Goal: Obtain resource: Obtain resource

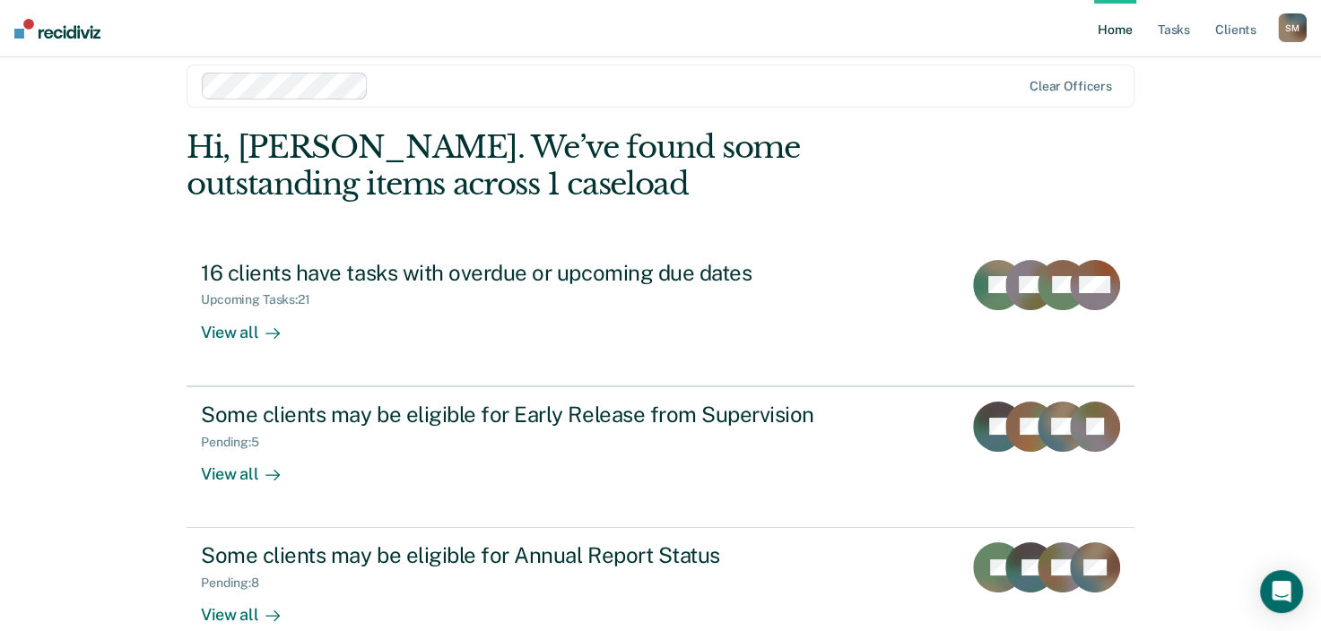
scroll to position [58, 0]
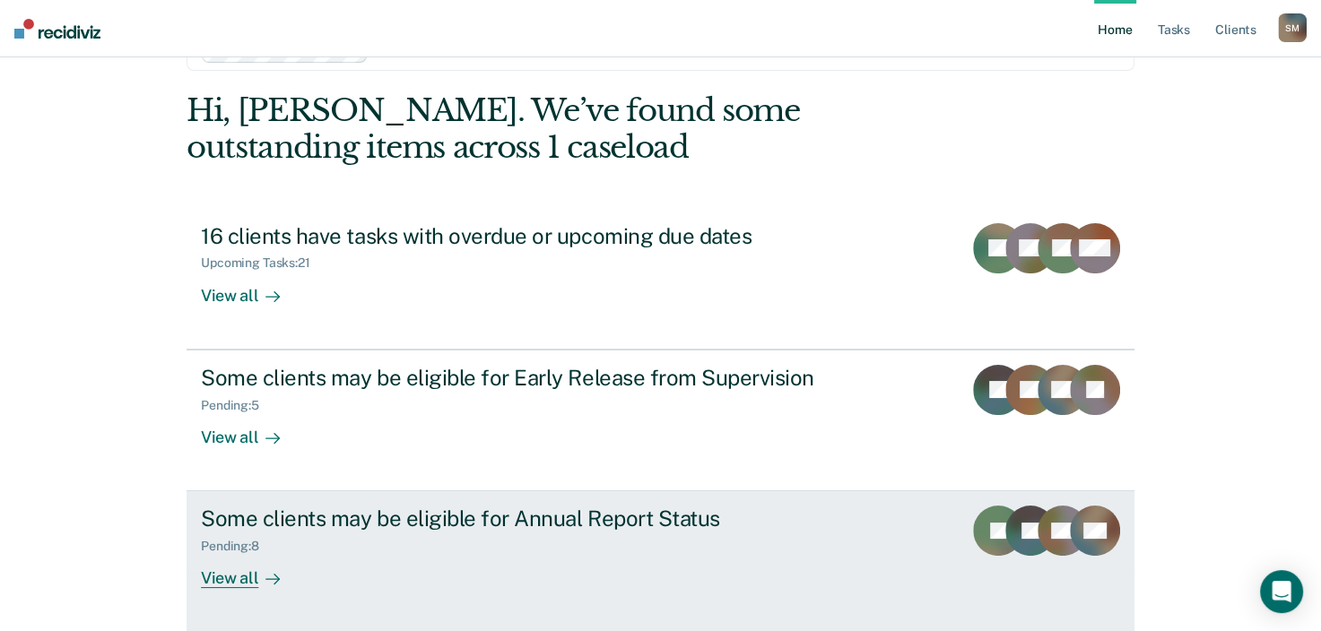
click at [224, 546] on div "Pending : 8" at bounding box center [237, 546] width 73 height 15
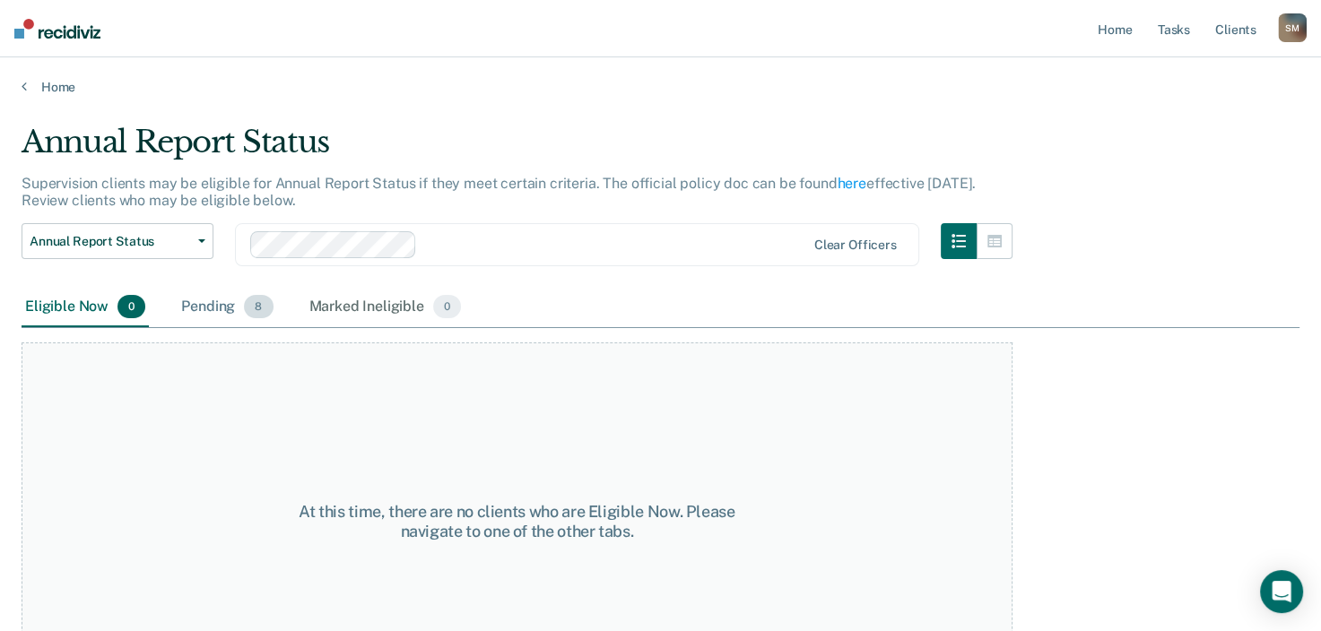
click at [216, 310] on div "Pending 8" at bounding box center [227, 307] width 99 height 39
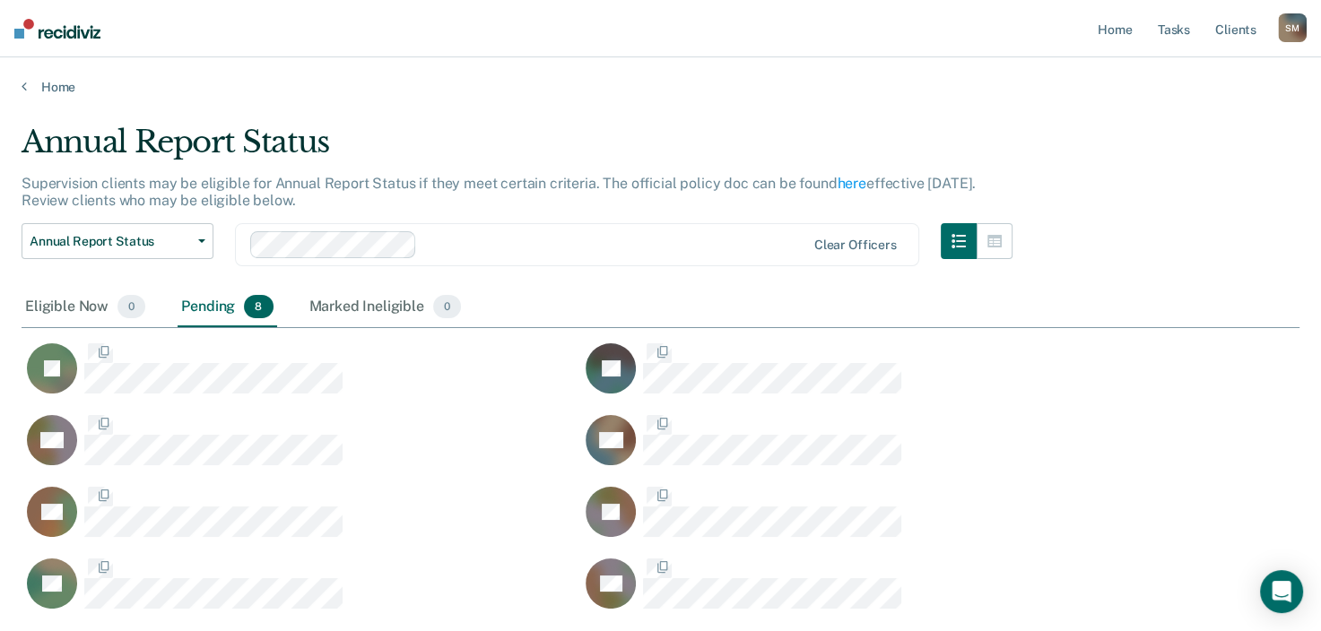
scroll to position [484, 1263]
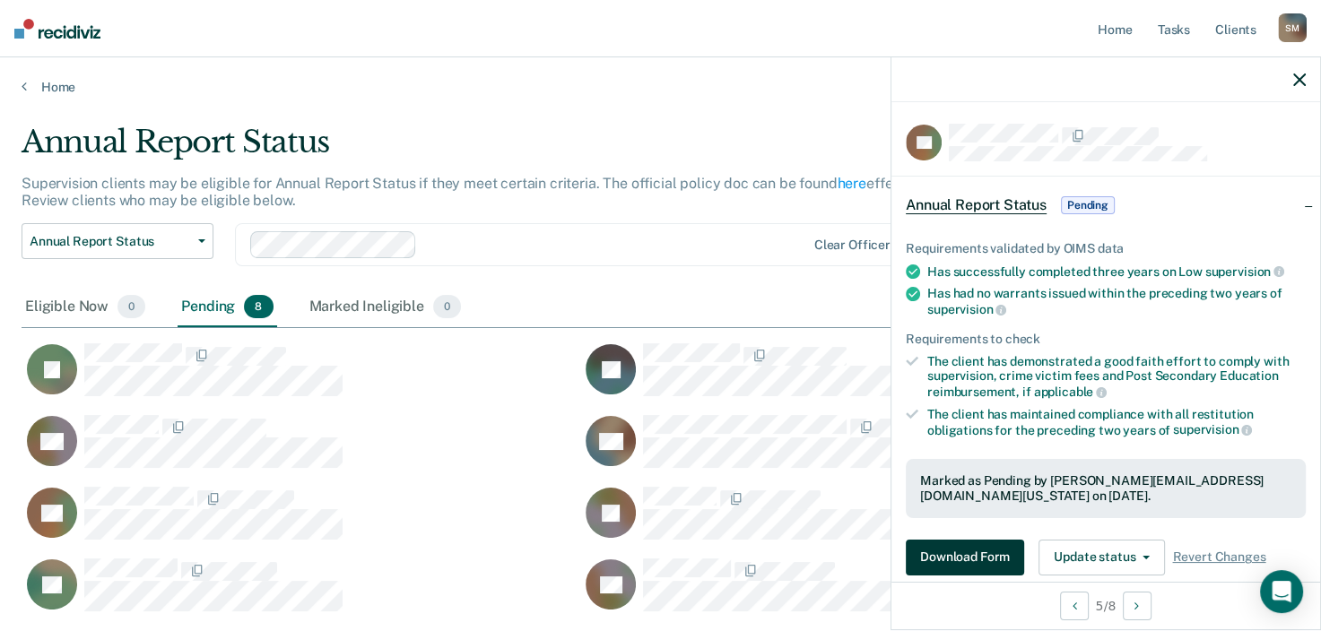
click at [941, 562] on button "Download Form" at bounding box center [965, 558] width 118 height 36
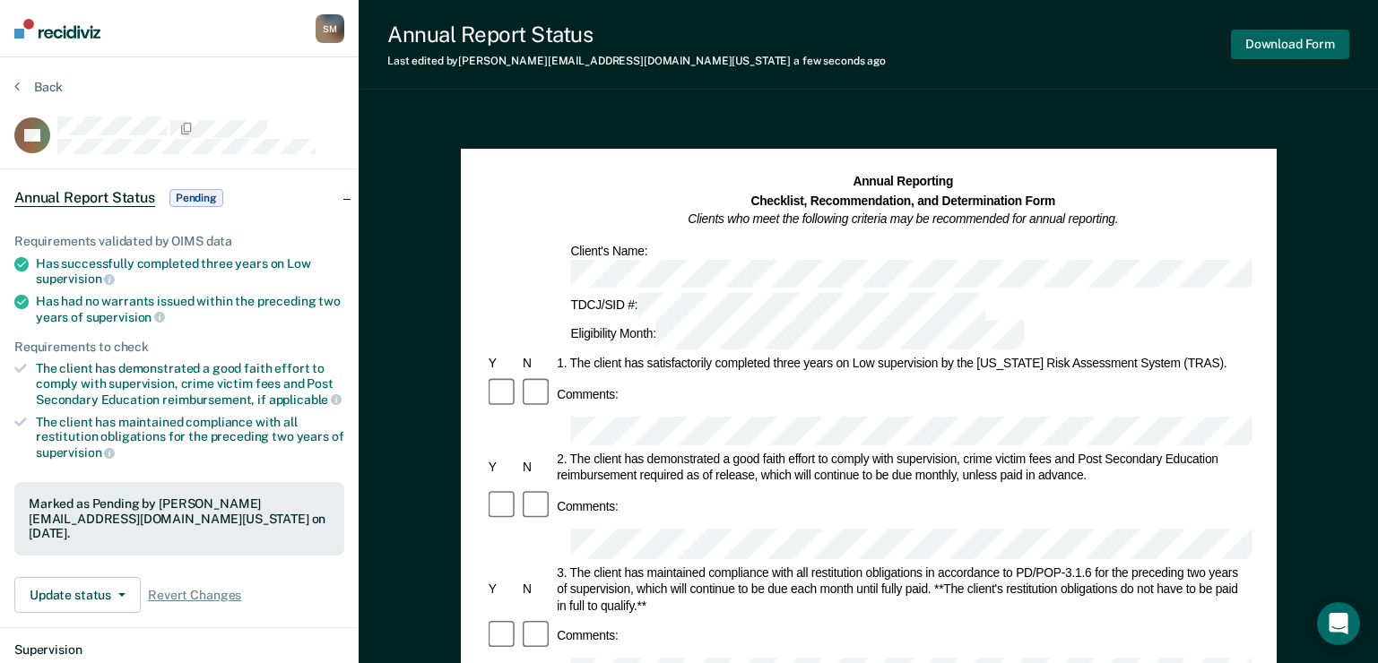
click at [1313, 48] on button "Download Form" at bounding box center [1290, 45] width 118 height 30
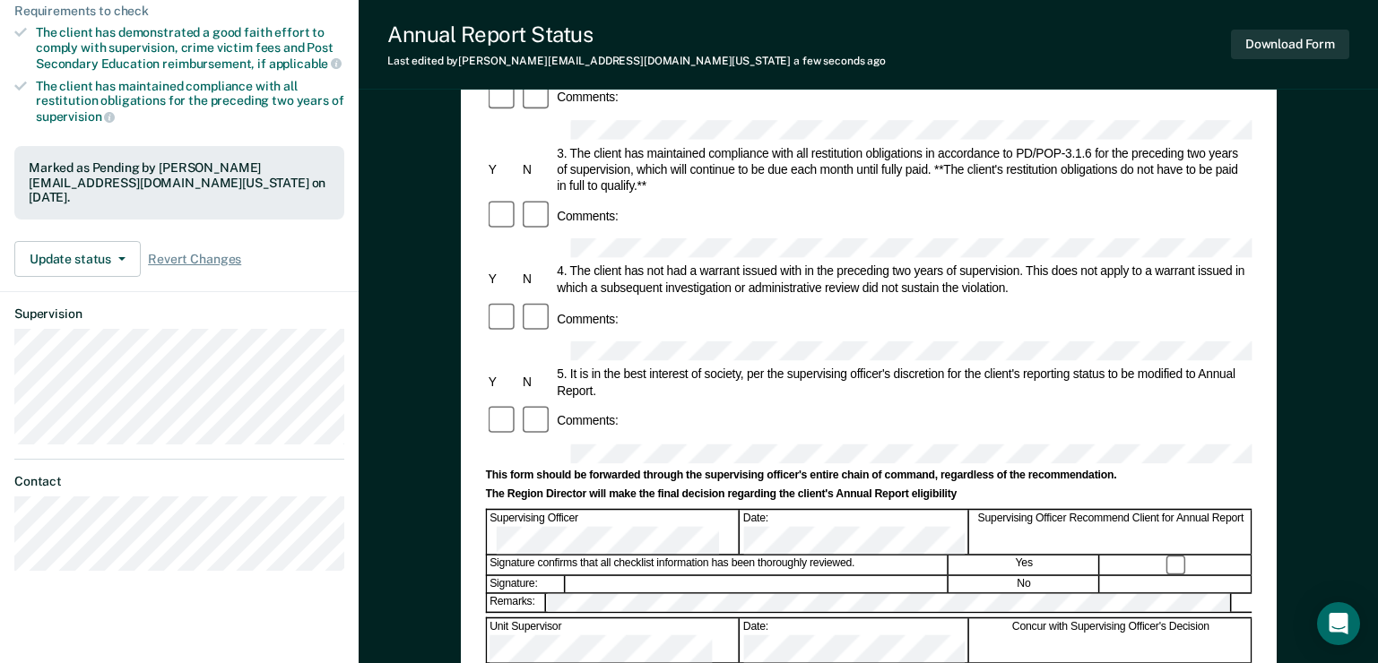
scroll to position [359, 0]
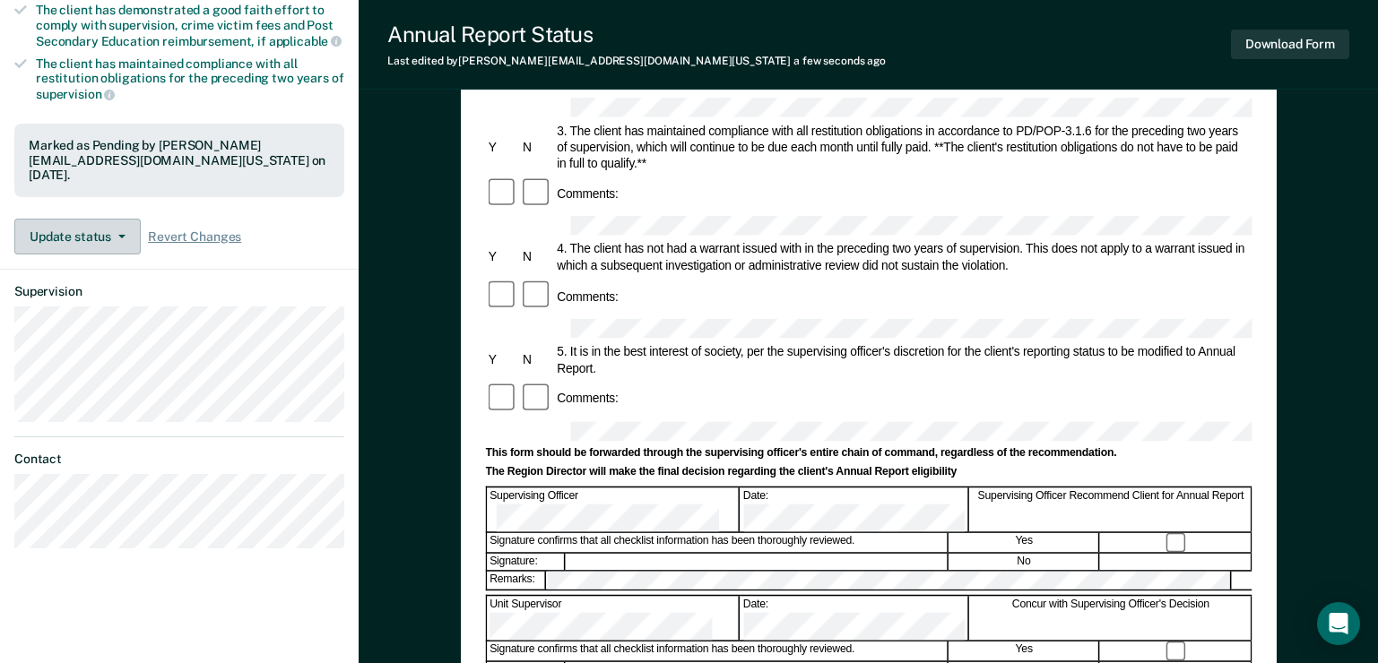
click at [118, 235] on icon "button" at bounding box center [121, 237] width 7 height 4
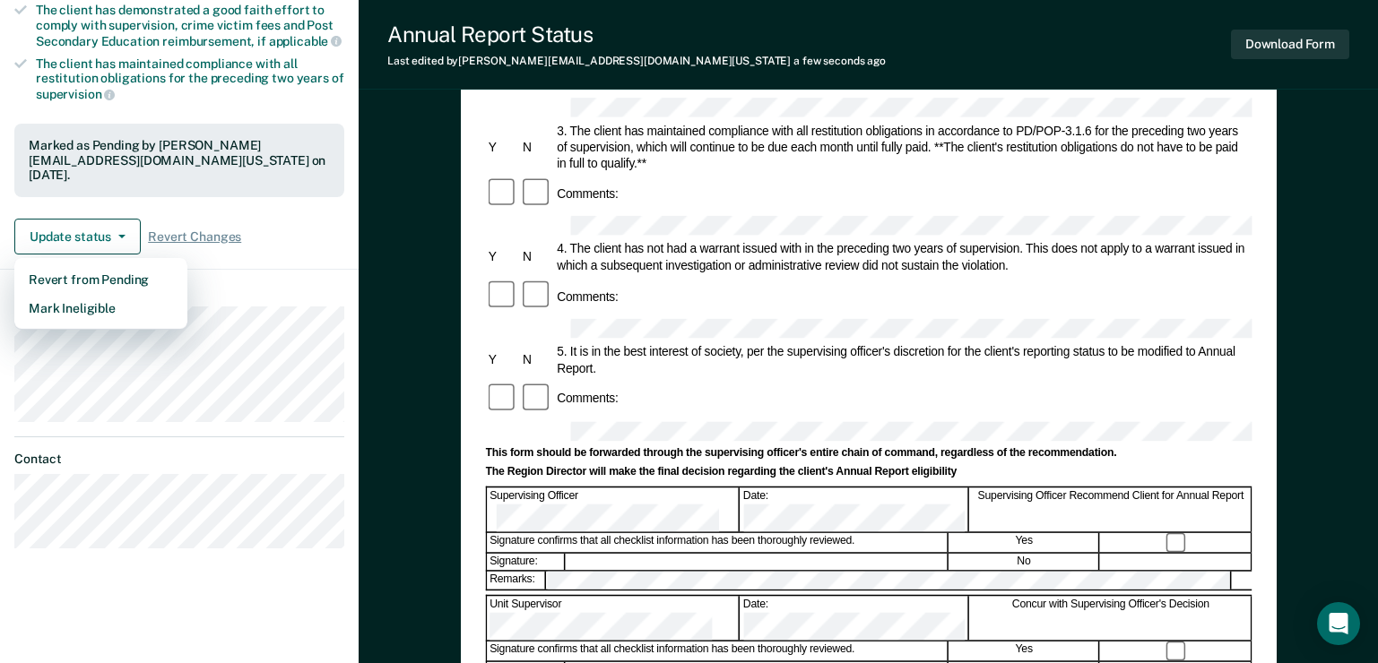
click at [370, 271] on div "Annual Reporting Checklist, Recommendation, and Determination Form Clients who …" at bounding box center [868, 373] width 1019 height 1241
